Goal: Navigation & Orientation: Understand site structure

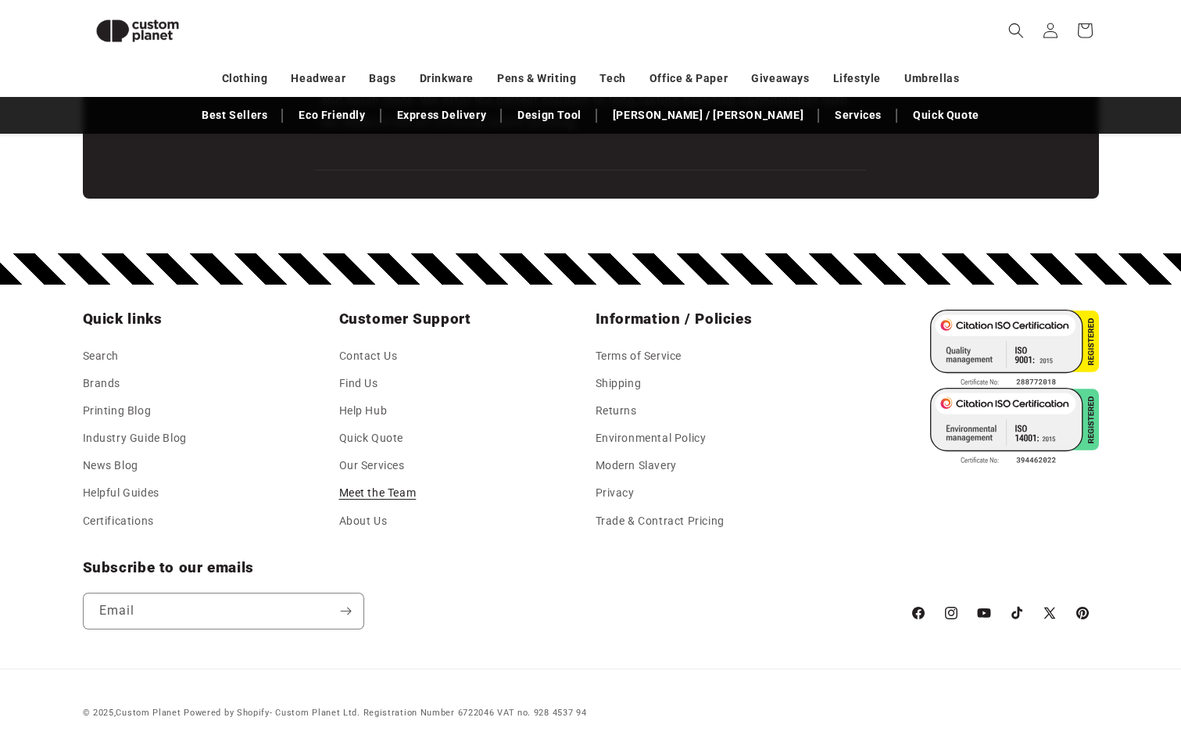
scroll to position [0, 1181]
click at [385, 492] on link "Meet the Team" at bounding box center [377, 492] width 77 height 27
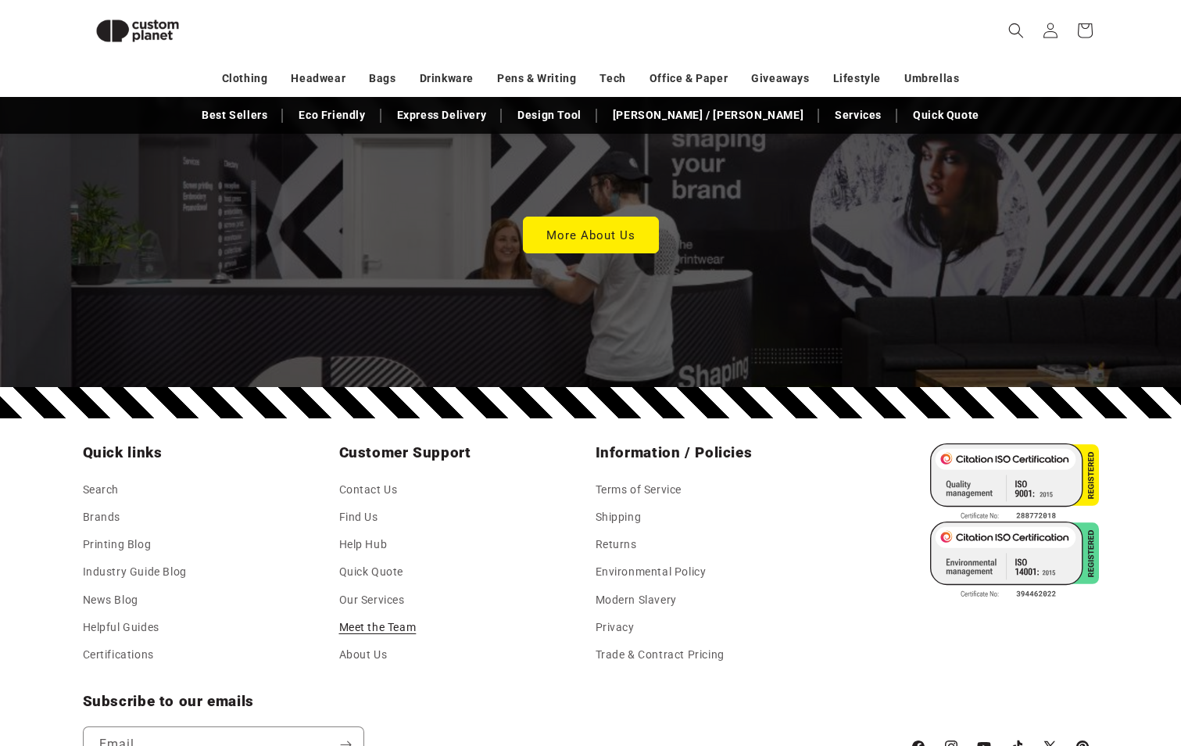
scroll to position [4414, 0]
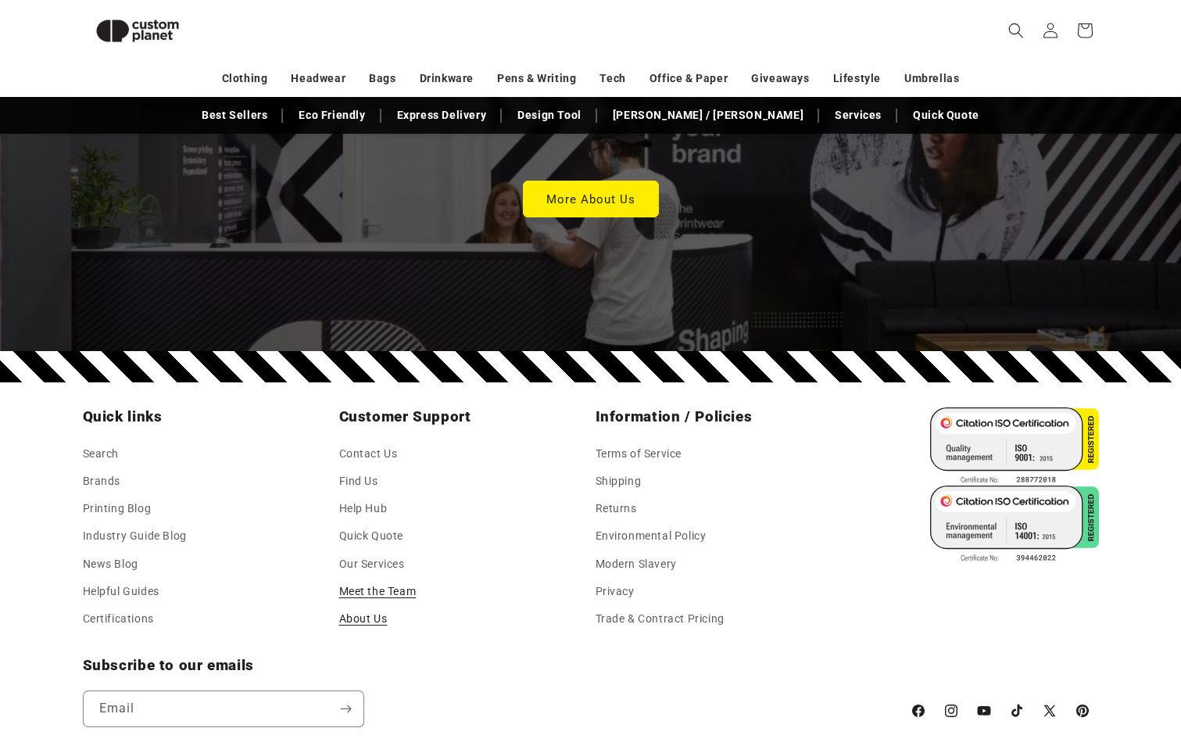
click at [364, 605] on link "About Us" at bounding box center [363, 618] width 48 height 27
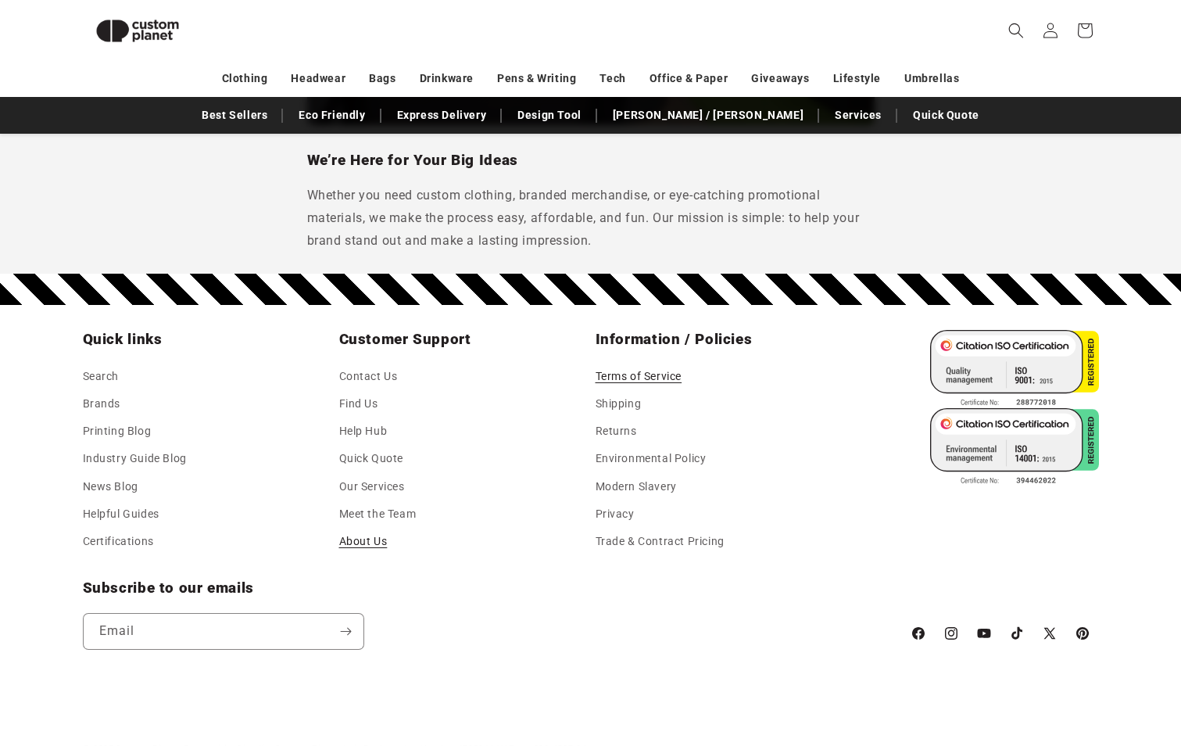
scroll to position [1458, 0]
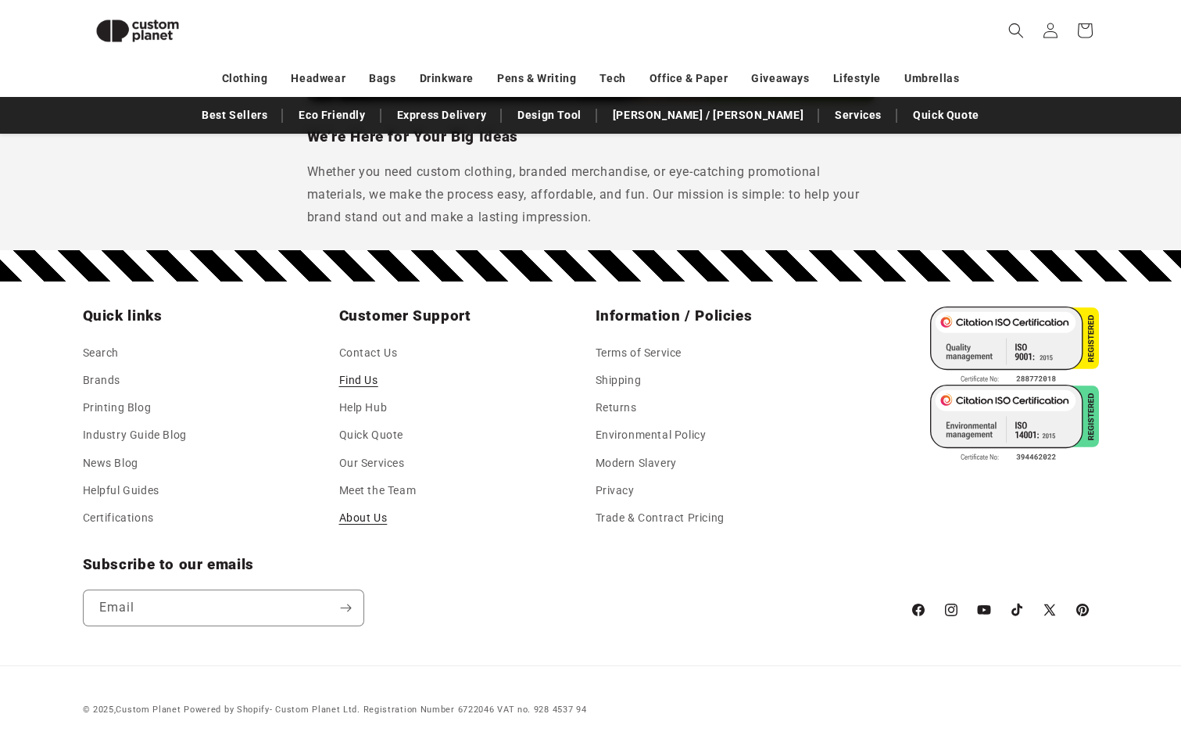
click at [366, 385] on link "Find Us" at bounding box center [358, 380] width 39 height 27
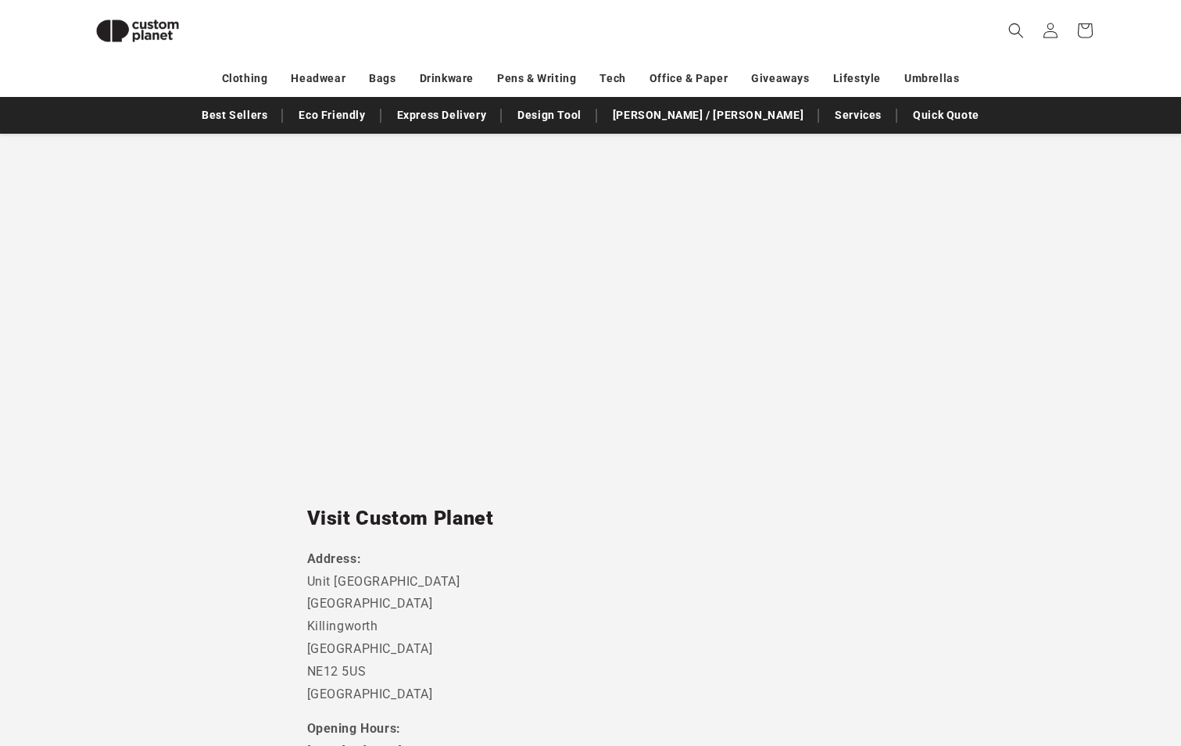
scroll to position [58, 0]
